Goal: Information Seeking & Learning: Learn about a topic

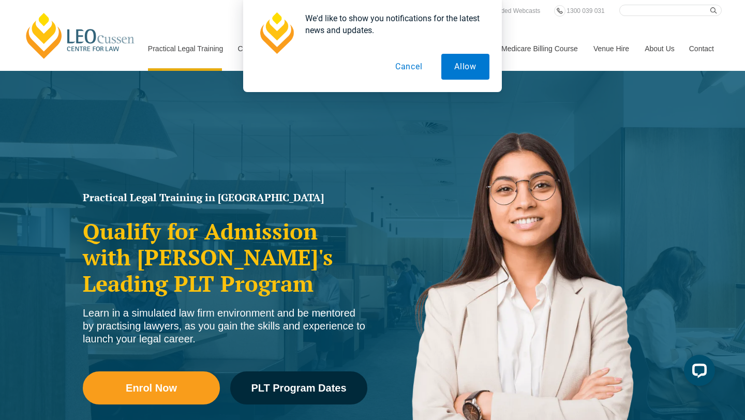
click at [413, 66] on button "Cancel" at bounding box center [408, 67] width 53 height 26
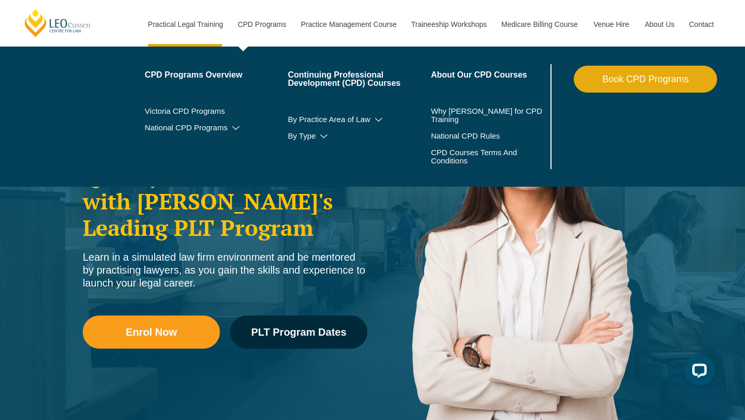
scroll to position [57, 0]
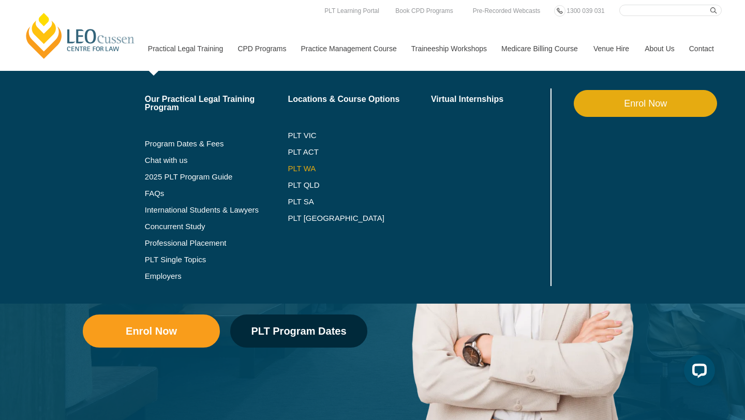
click at [289, 167] on link "PLT WA" at bounding box center [346, 169] width 117 height 8
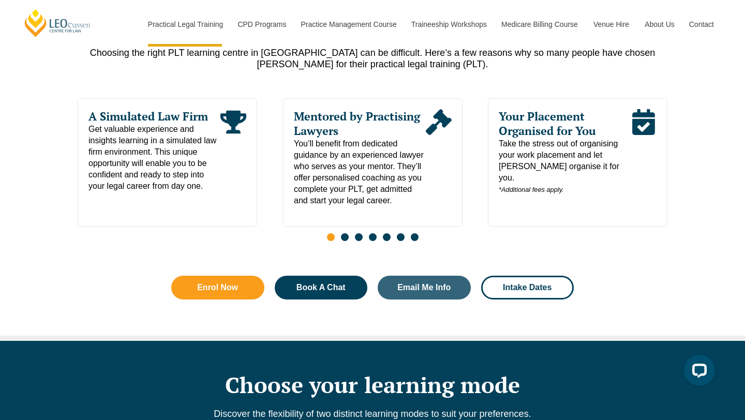
scroll to position [548, 0]
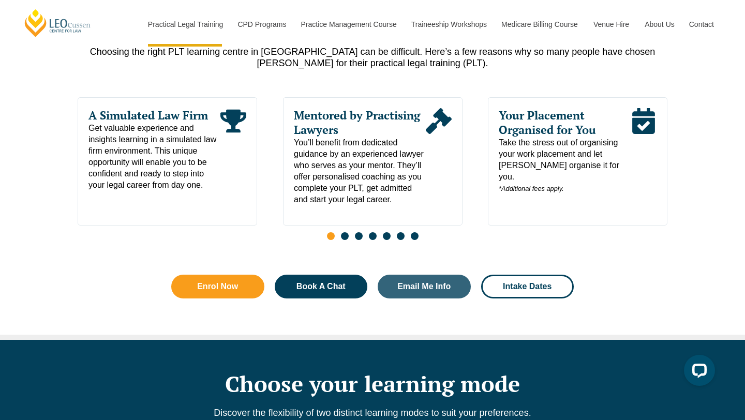
click at [525, 167] on span "Take the stress out of organising your work placement and let [PERSON_NAME] org…" at bounding box center [565, 165] width 132 height 57
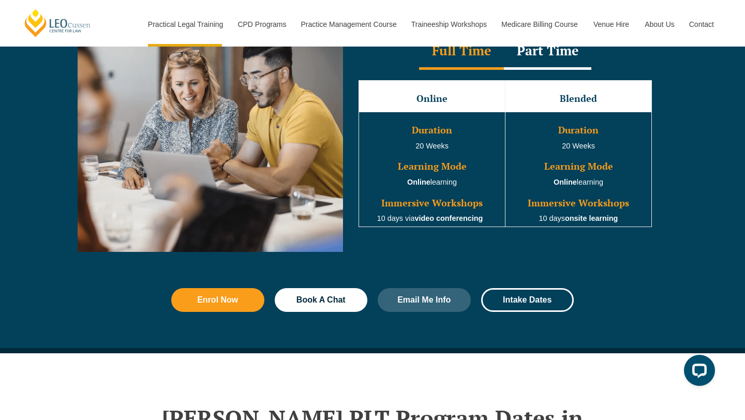
scroll to position [993, 0]
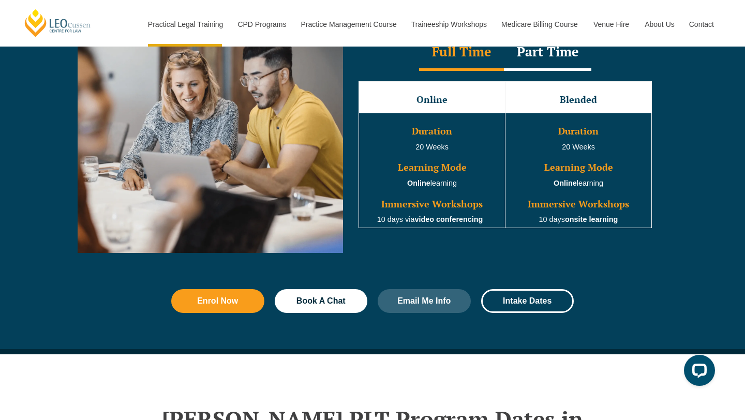
click at [507, 57] on div "Part Time" at bounding box center [547, 53] width 87 height 36
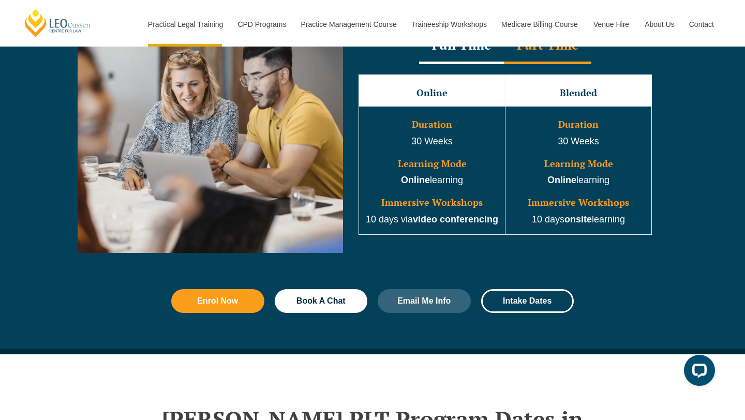
click at [480, 51] on div "Full Time" at bounding box center [461, 46] width 85 height 36
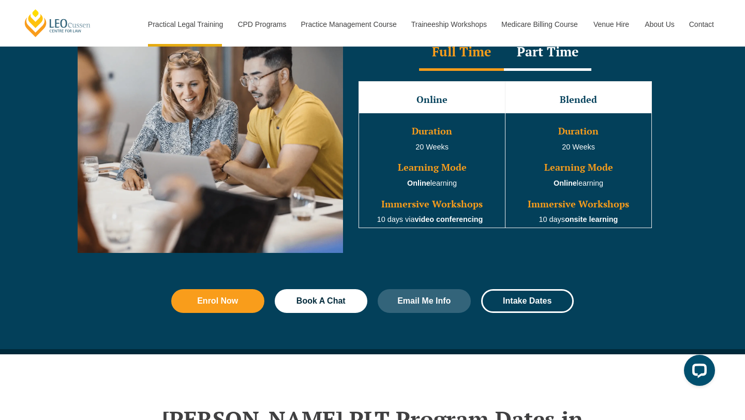
click at [537, 52] on div "Part Time" at bounding box center [547, 53] width 87 height 36
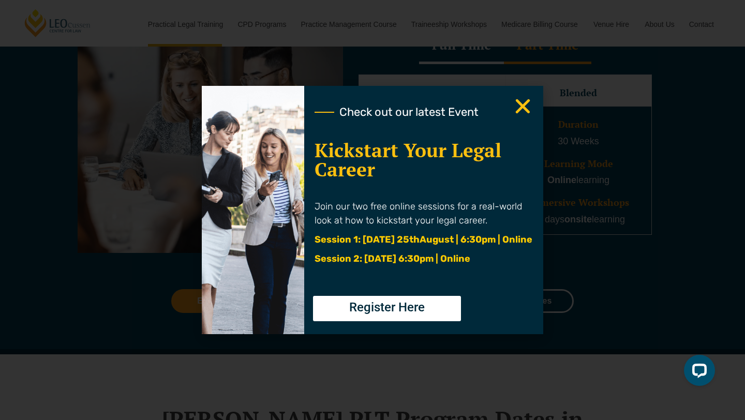
click at [523, 110] on icon "Close" at bounding box center [523, 106] width 20 height 20
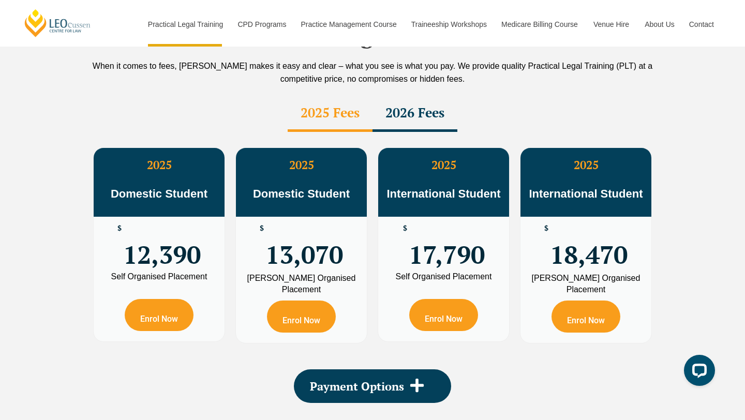
scroll to position [1855, 0]
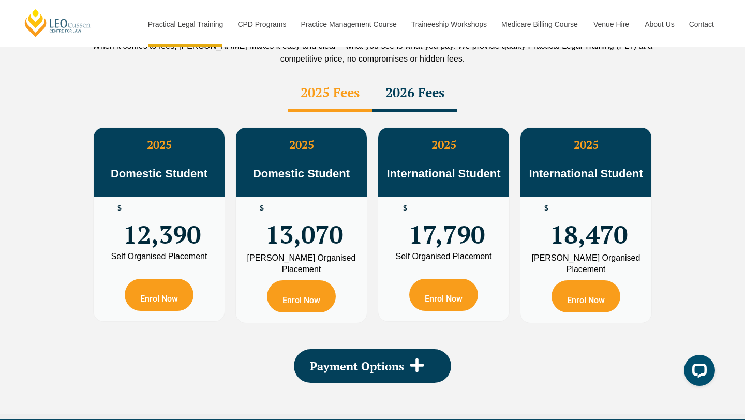
click at [610, 204] on span "18,470" at bounding box center [589, 224] width 78 height 40
click at [575, 152] on p "International Student" at bounding box center [586, 166] width 131 height 29
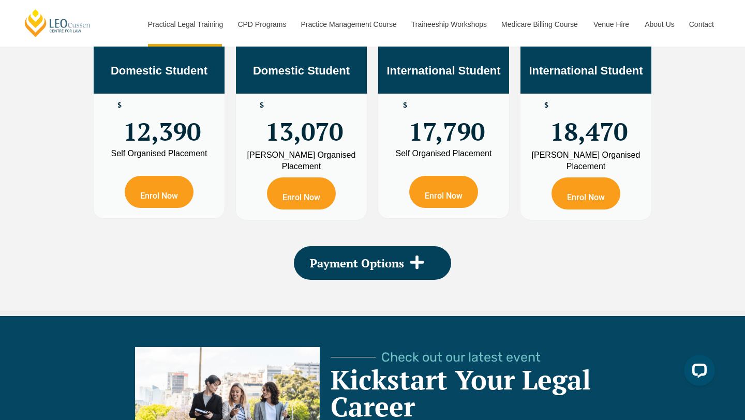
scroll to position [2100, 0]
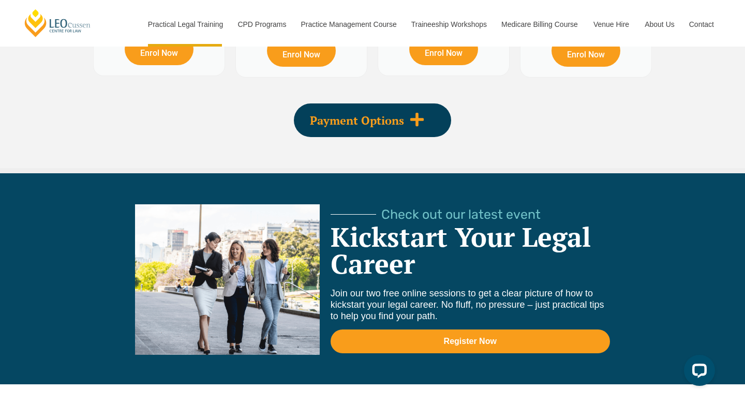
click at [406, 103] on div "Payment Options" at bounding box center [372, 120] width 157 height 34
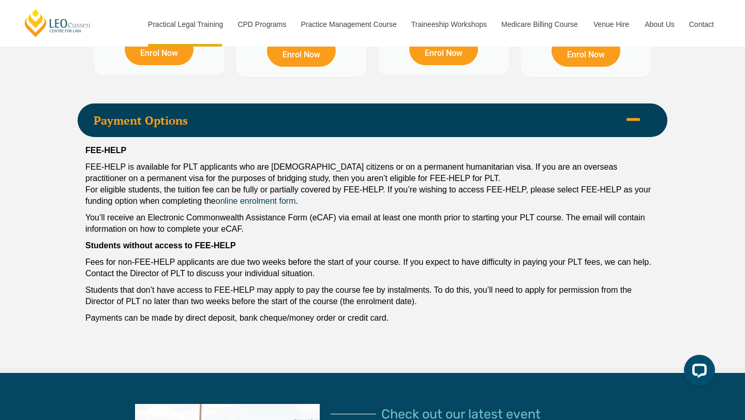
click at [406, 103] on div "Payment Options" at bounding box center [373, 120] width 590 height 34
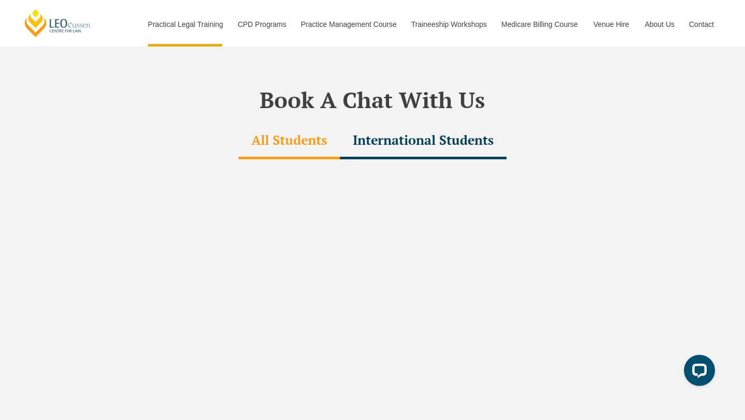
scroll to position [3132, 0]
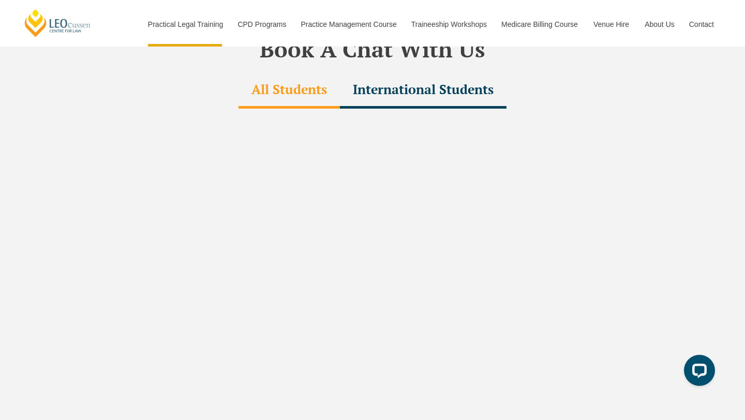
click at [405, 72] on div "International Students" at bounding box center [423, 90] width 167 height 36
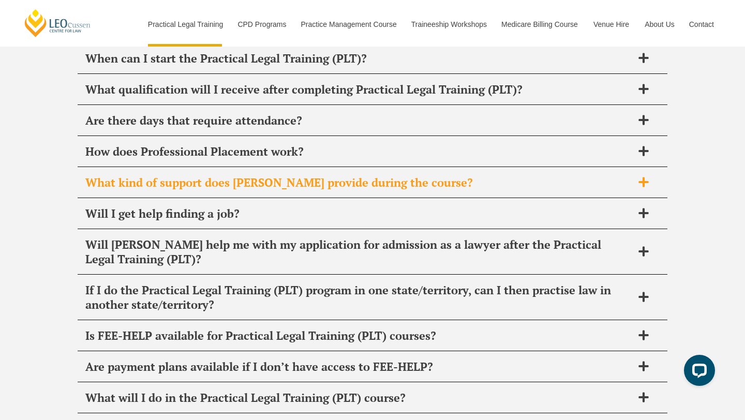
scroll to position [5085, 0]
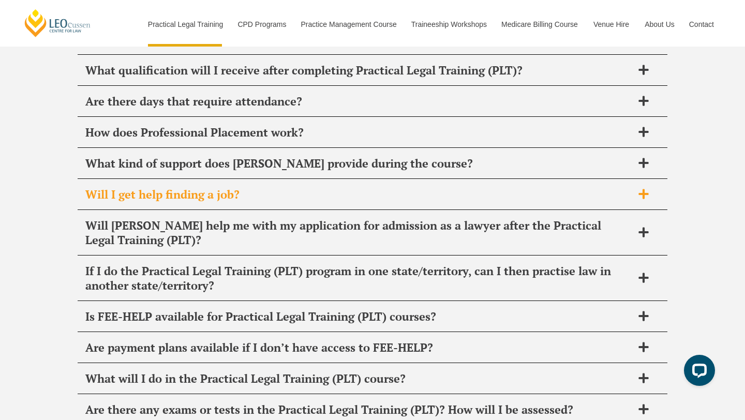
click at [338, 187] on span "Will I get help finding a job?" at bounding box center [358, 194] width 547 height 14
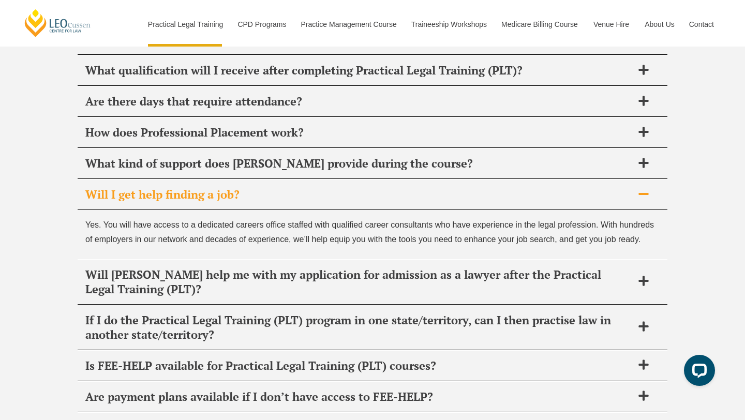
click at [338, 187] on span "Will I get help finding a job?" at bounding box center [358, 194] width 547 height 14
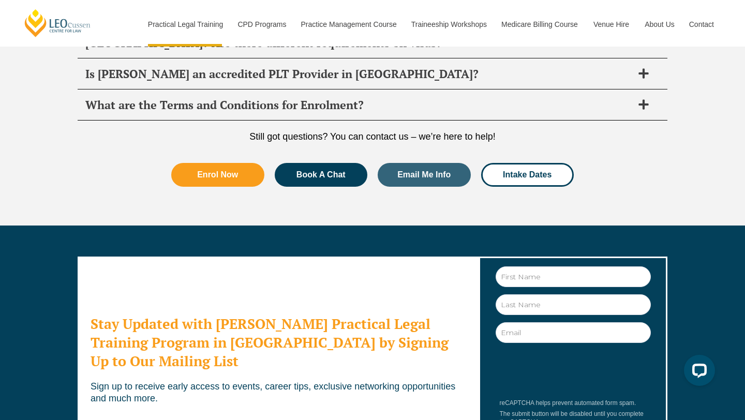
scroll to position [5492, 0]
